Goal: Find specific page/section: Find specific page/section

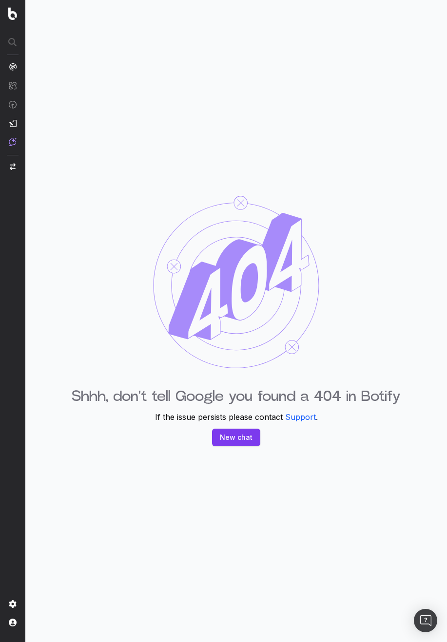
drag, startPoint x: 199, startPoint y: 301, endPoint x: 185, endPoint y: 300, distance: 14.1
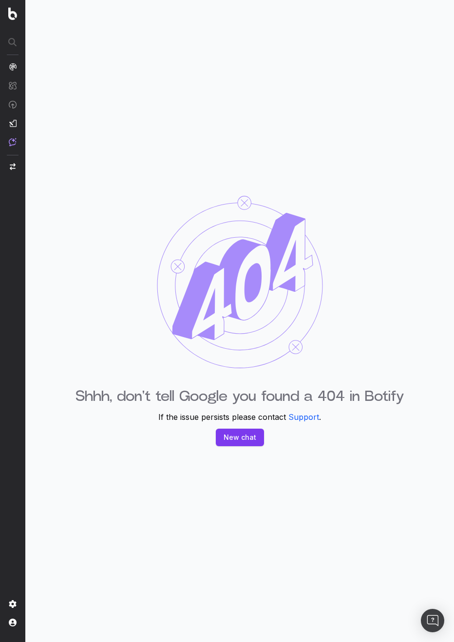
click at [296, 233] on img at bounding box center [240, 282] width 166 height 172
